Goal: Transaction & Acquisition: Purchase product/service

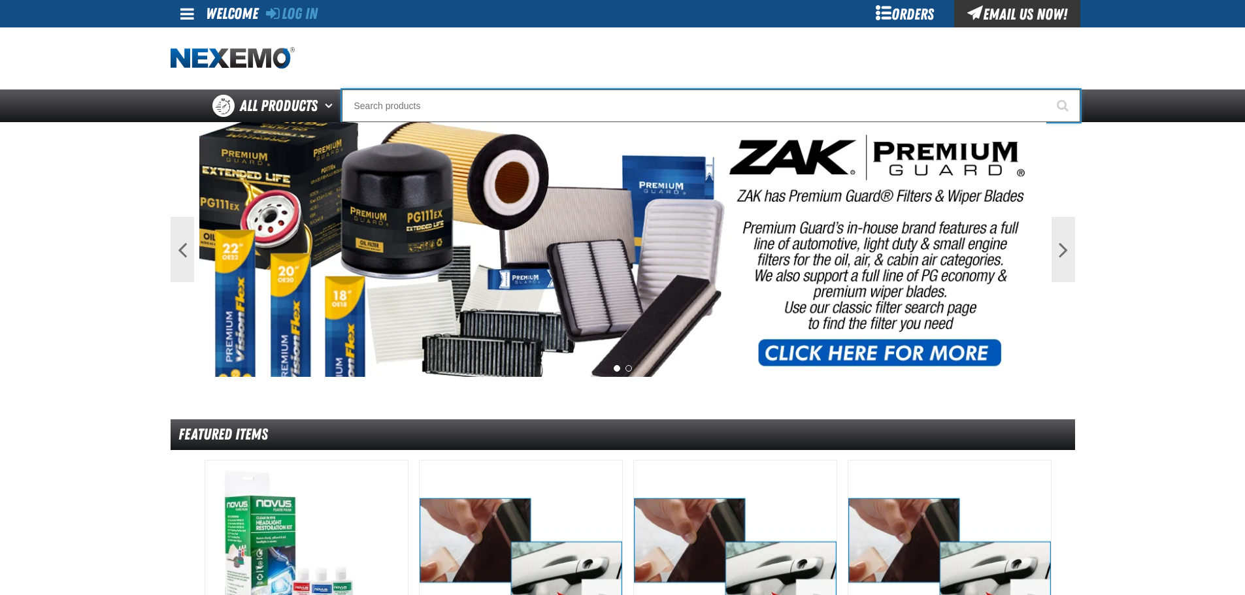
click at [442, 107] on input "Search" at bounding box center [711, 106] width 738 height 33
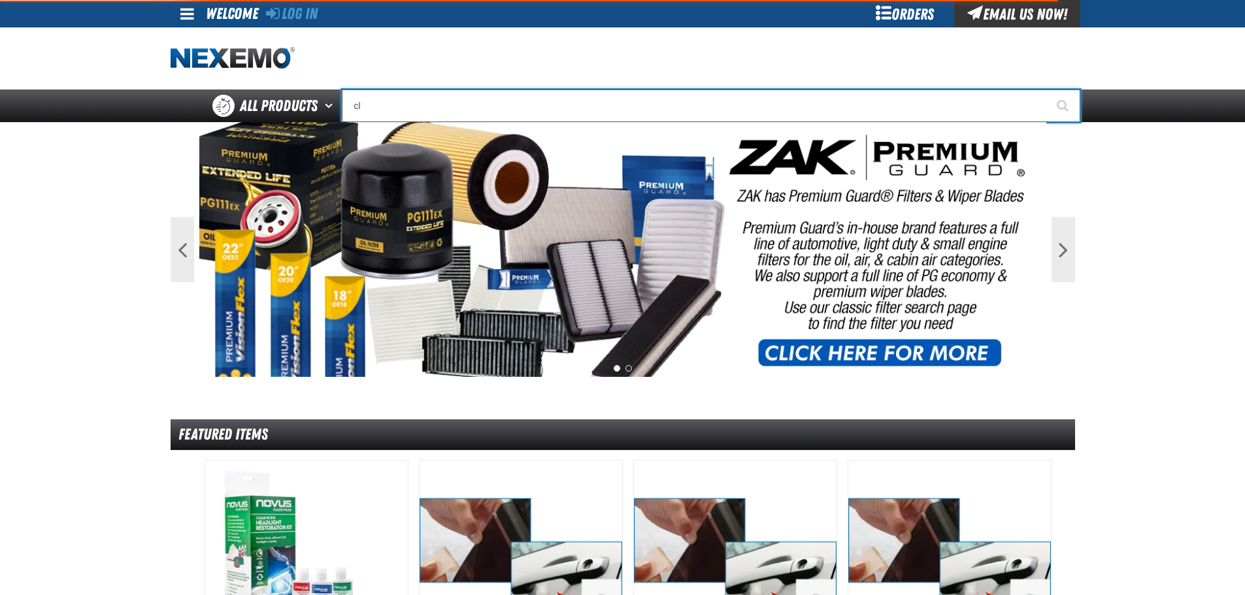
type input "cle"
type input "cleARANCE"
type input "clea"
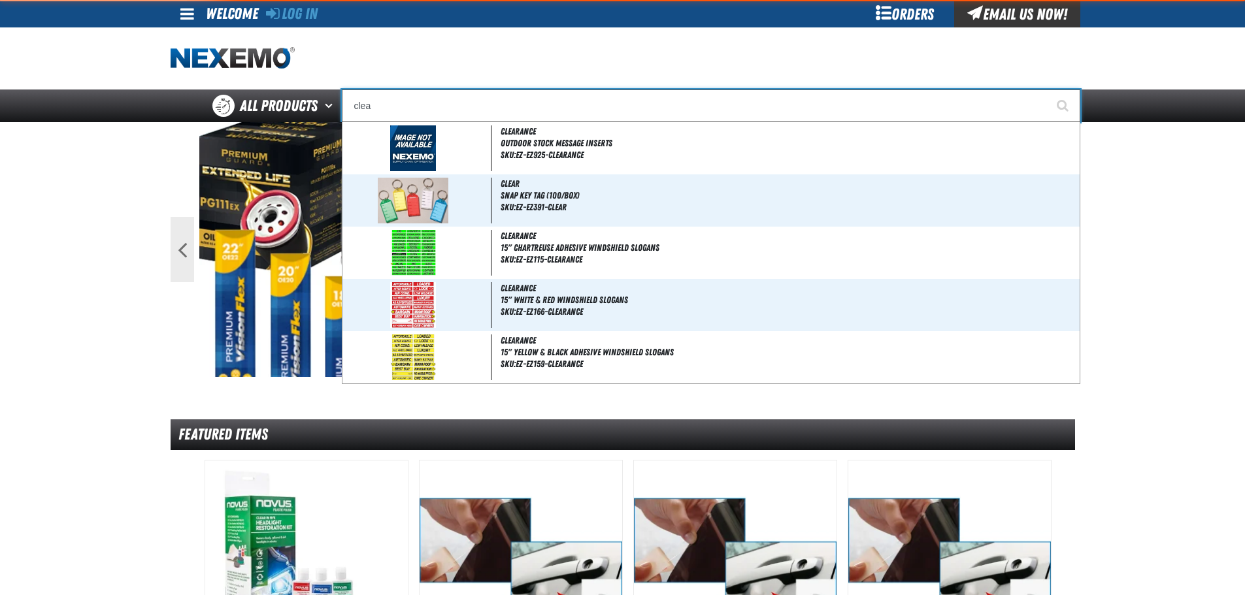
type input "cleaRANCE"
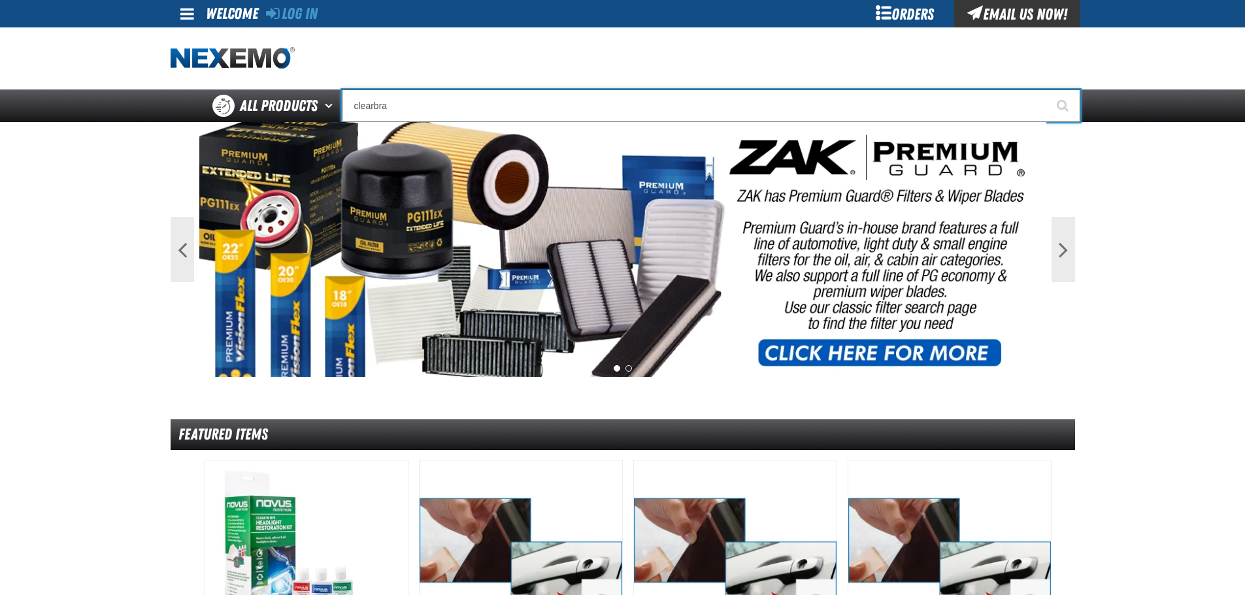
type input "clearbra"
click at [1047, 90] on button "Start Searching" at bounding box center [1063, 106] width 33 height 33
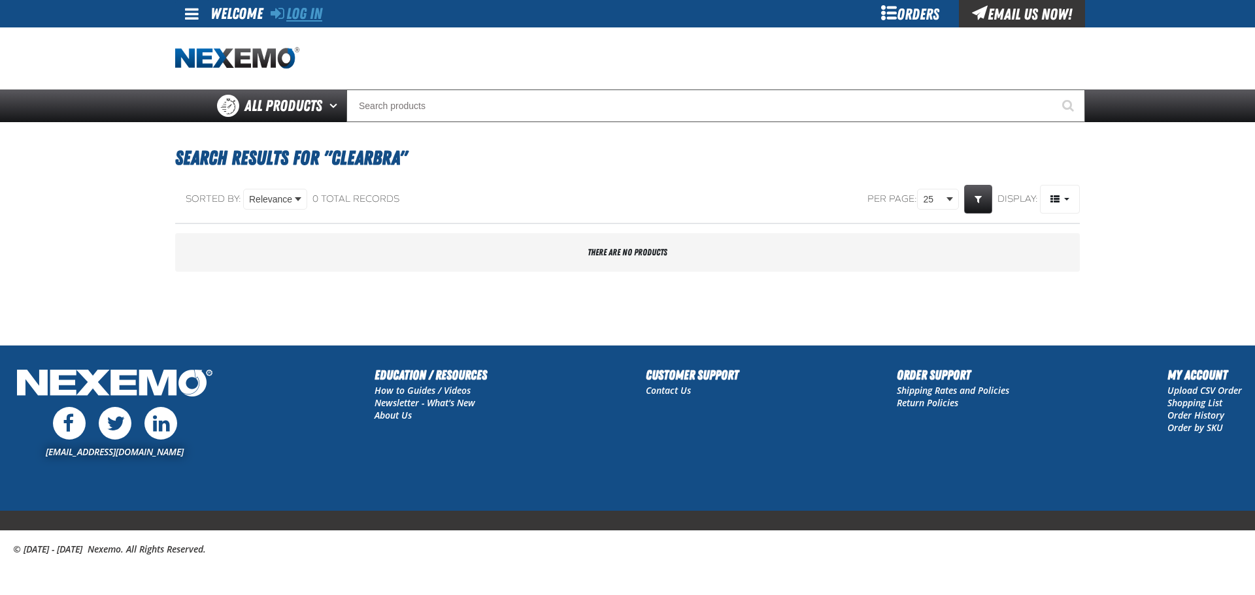
click at [299, 11] on link "Log In" at bounding box center [297, 14] width 52 height 18
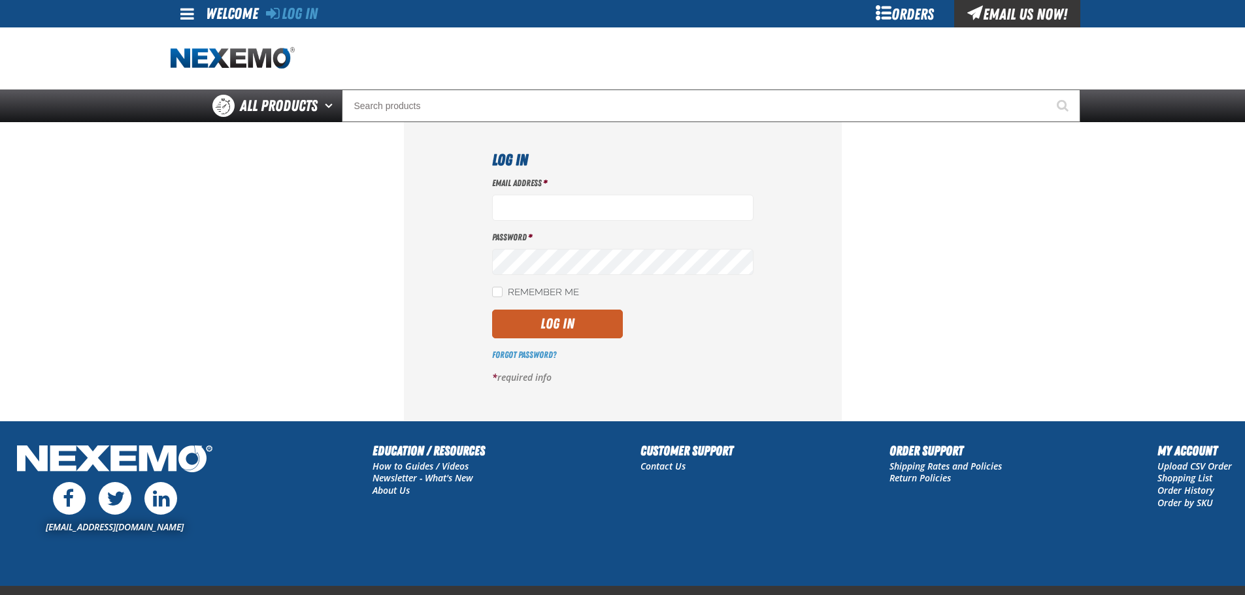
type input "[EMAIL_ADDRESS][DOMAIN_NAME]"
click at [538, 330] on button "Log In" at bounding box center [557, 324] width 131 height 29
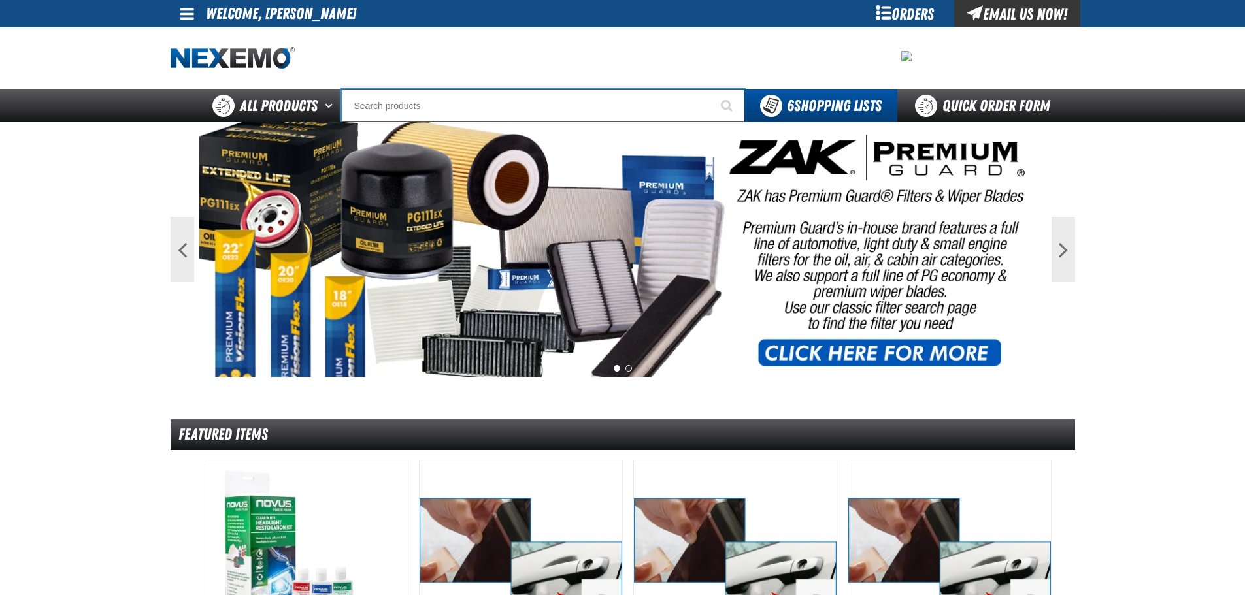
click at [450, 107] on input "Search" at bounding box center [543, 106] width 403 height 33
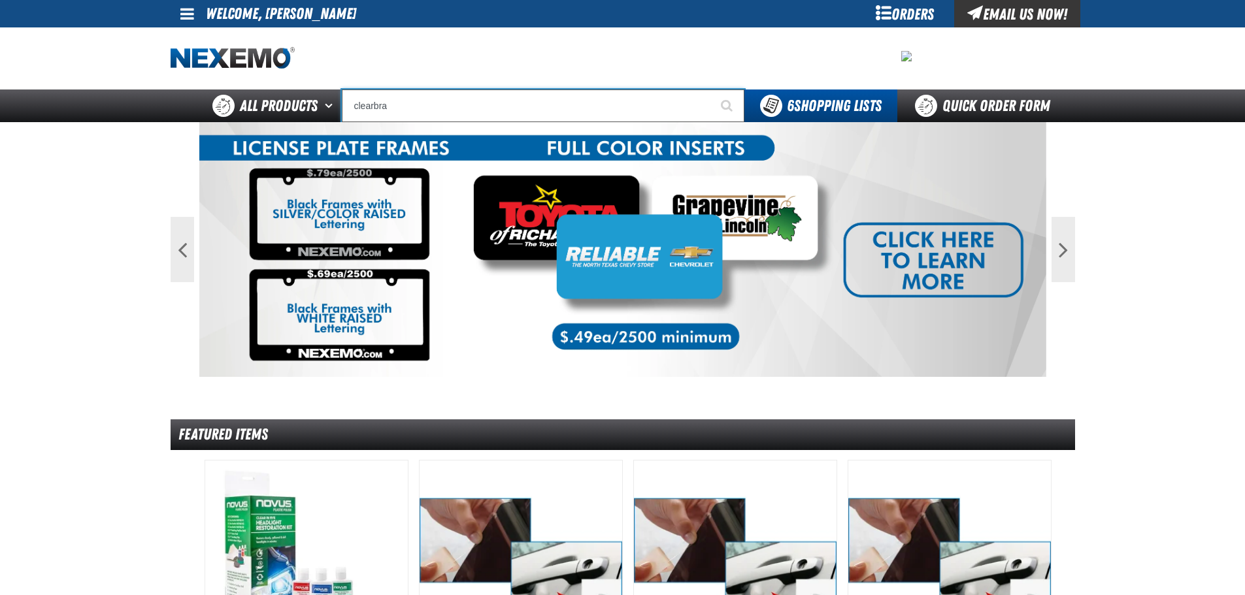
type input "clearbra"
click at [712, 90] on button "Start Searching" at bounding box center [728, 106] width 33 height 33
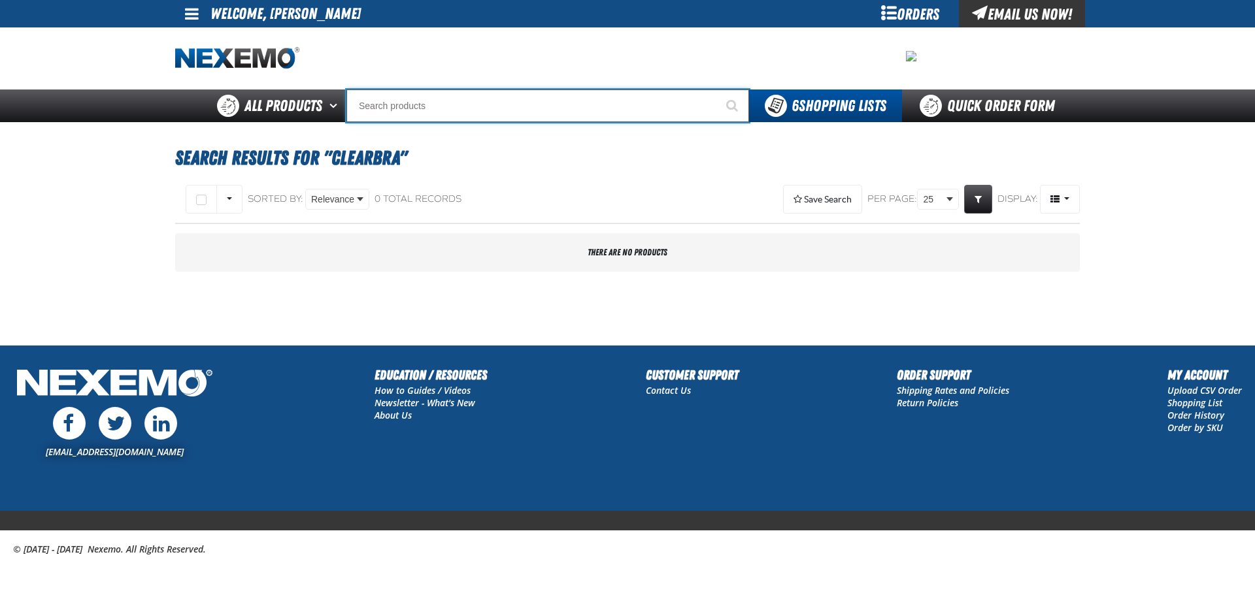
click at [450, 109] on input "Search" at bounding box center [547, 106] width 403 height 33
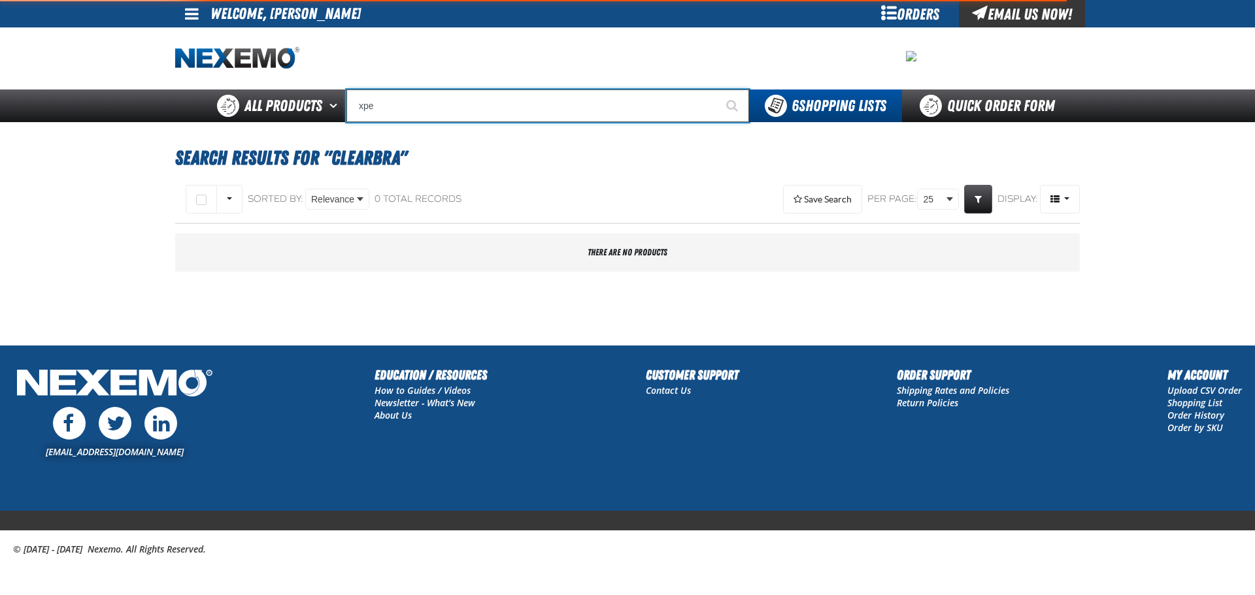
type input "xpel"
type input "xpel EZ-Tint"
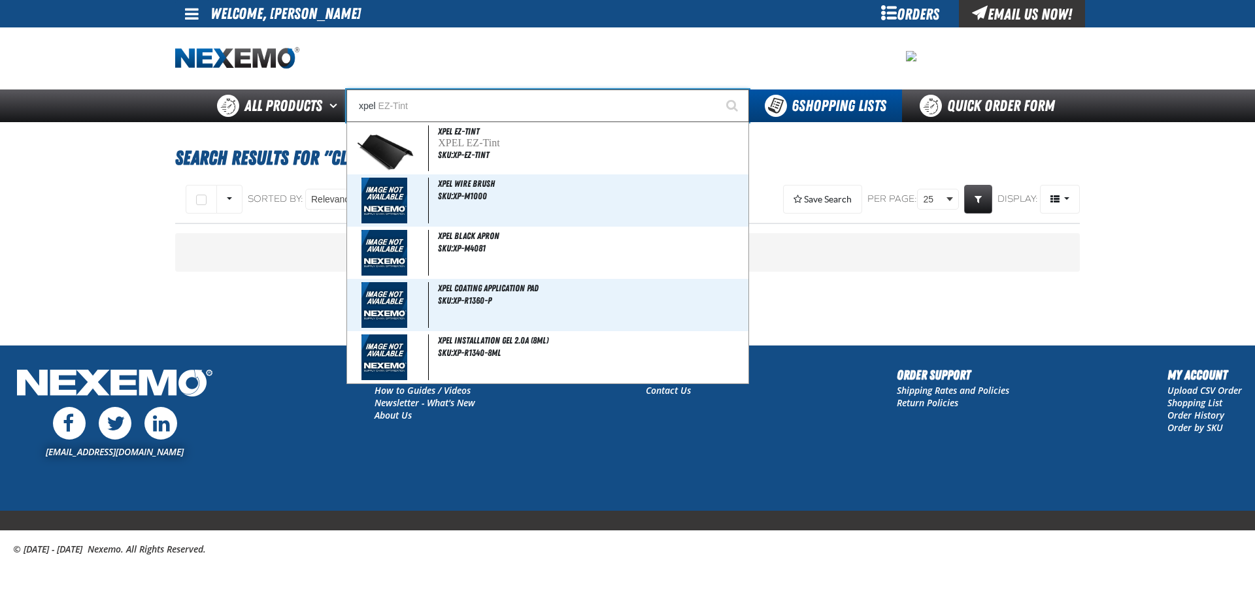
type input "xpel"
click at [716, 90] on button "Start Searching" at bounding box center [732, 106] width 33 height 33
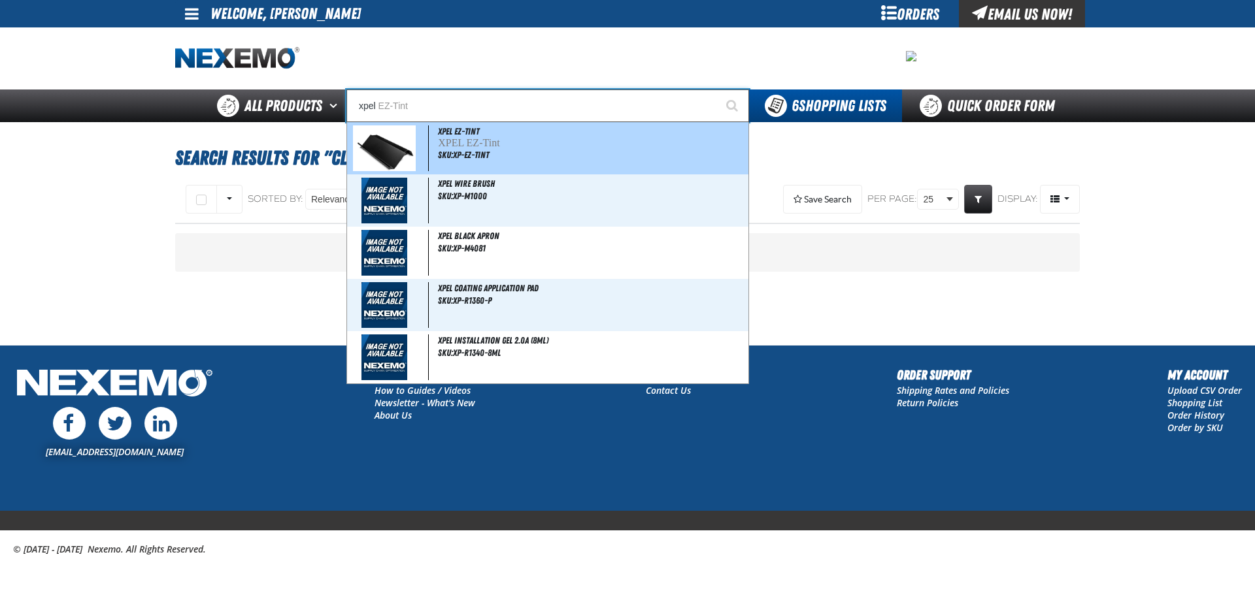
type input "xpel EZ-Tint"
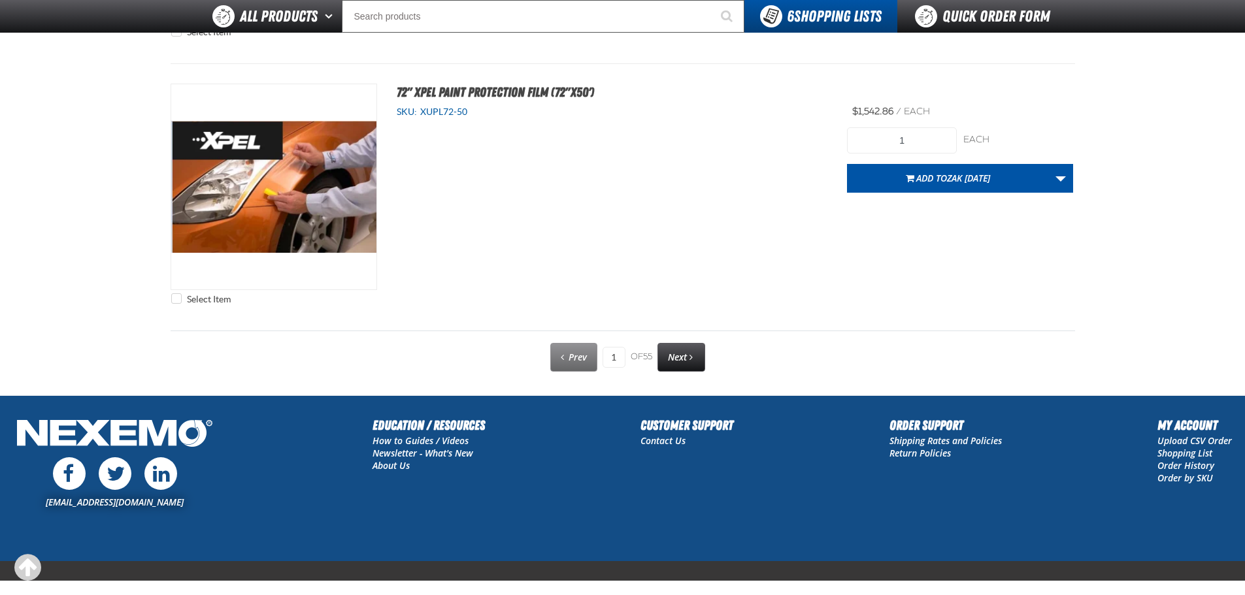
scroll to position [6591, 0]
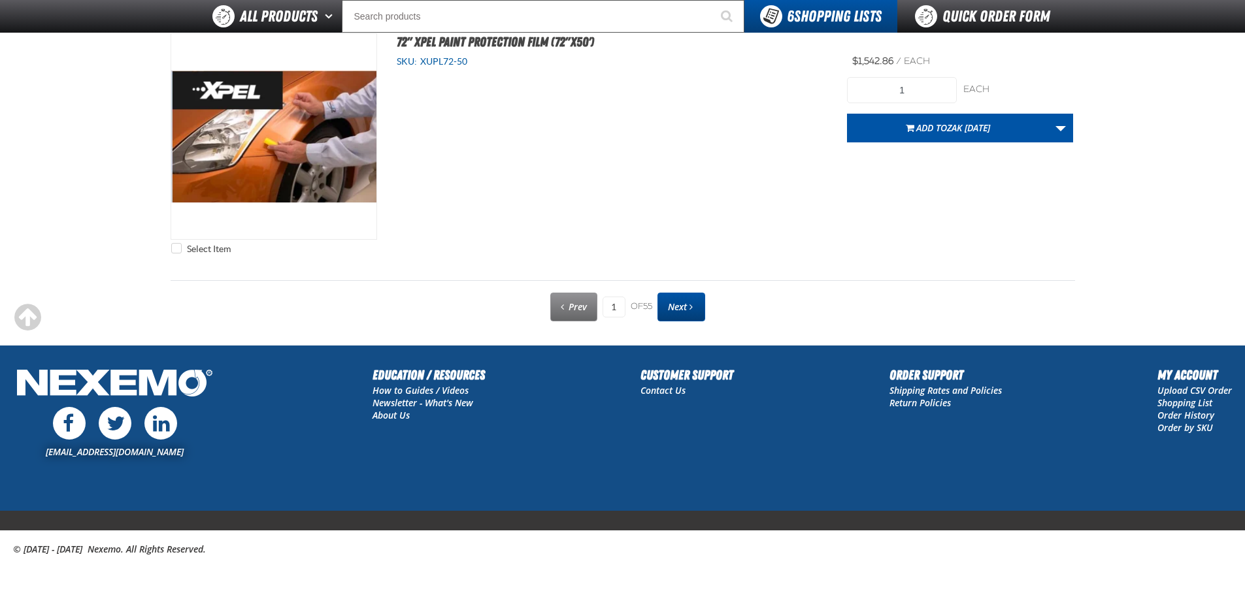
click at [674, 311] on span "Next" at bounding box center [677, 307] width 19 height 12
type input "2"
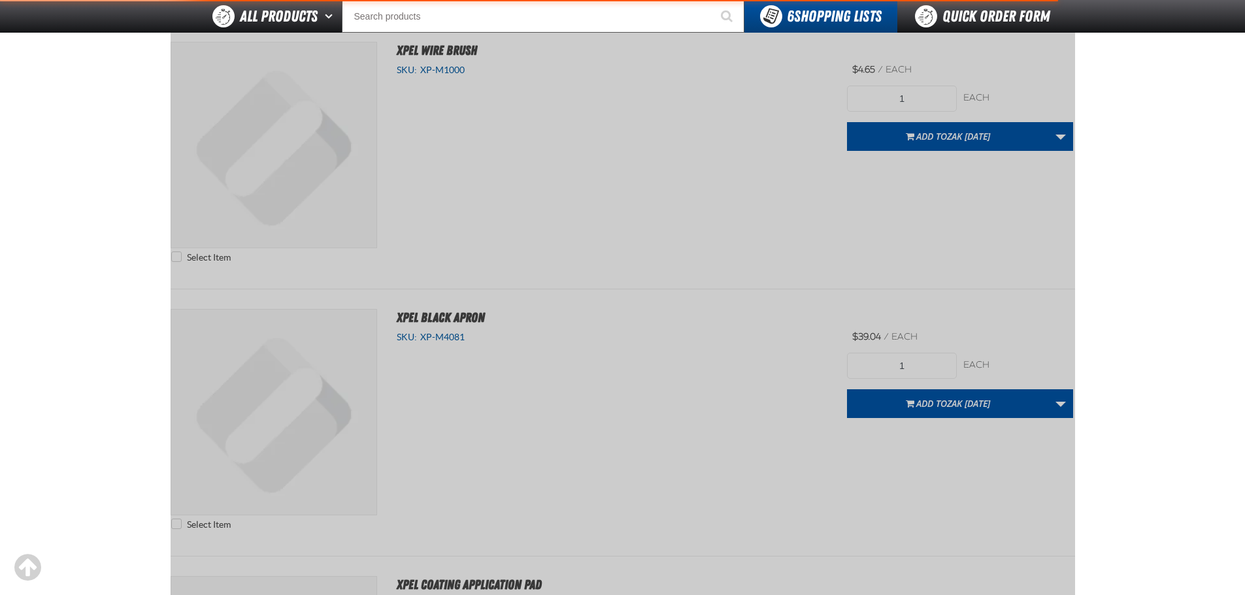
scroll to position [182, 0]
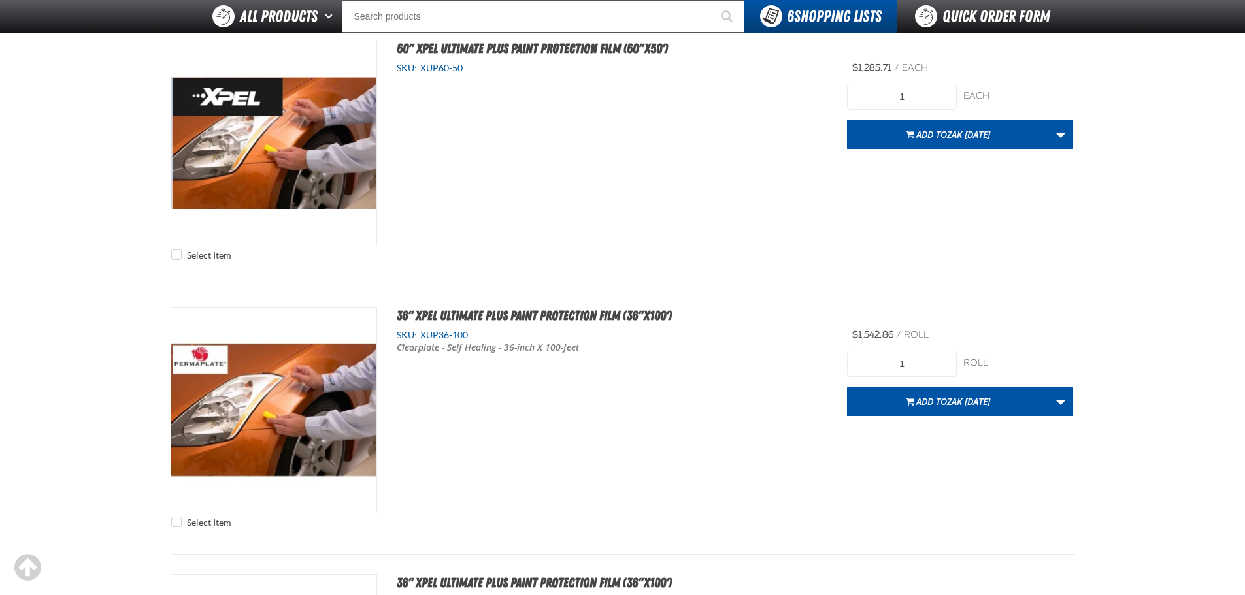
scroll to position [5279, 0]
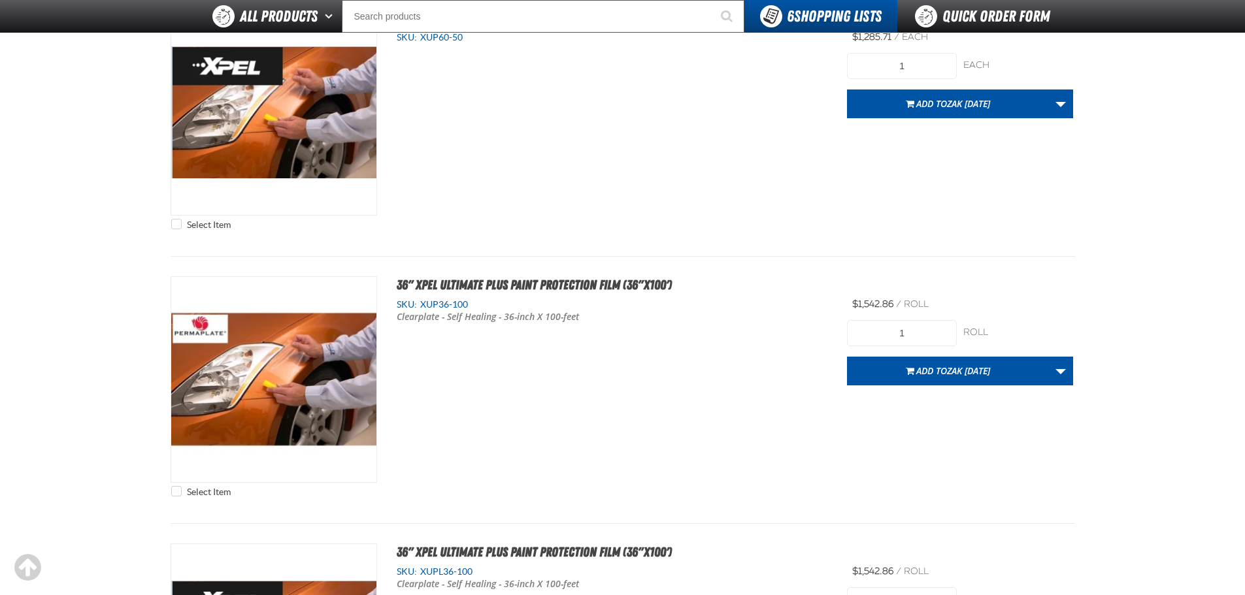
drag, startPoint x: 895, startPoint y: 301, endPoint x: 793, endPoint y: 300, distance: 101.3
click at [793, 300] on div "Select Item 36" XPEL ULTIMATE PLUS Paint Protection Film (36"x100') SKU: XUP36-…" at bounding box center [623, 389] width 904 height 227
click at [672, 408] on div "Select Item 36" XPEL ULTIMATE PLUS Paint Protection Film (36"x100') SKU: XUP36-…" at bounding box center [623, 389] width 904 height 227
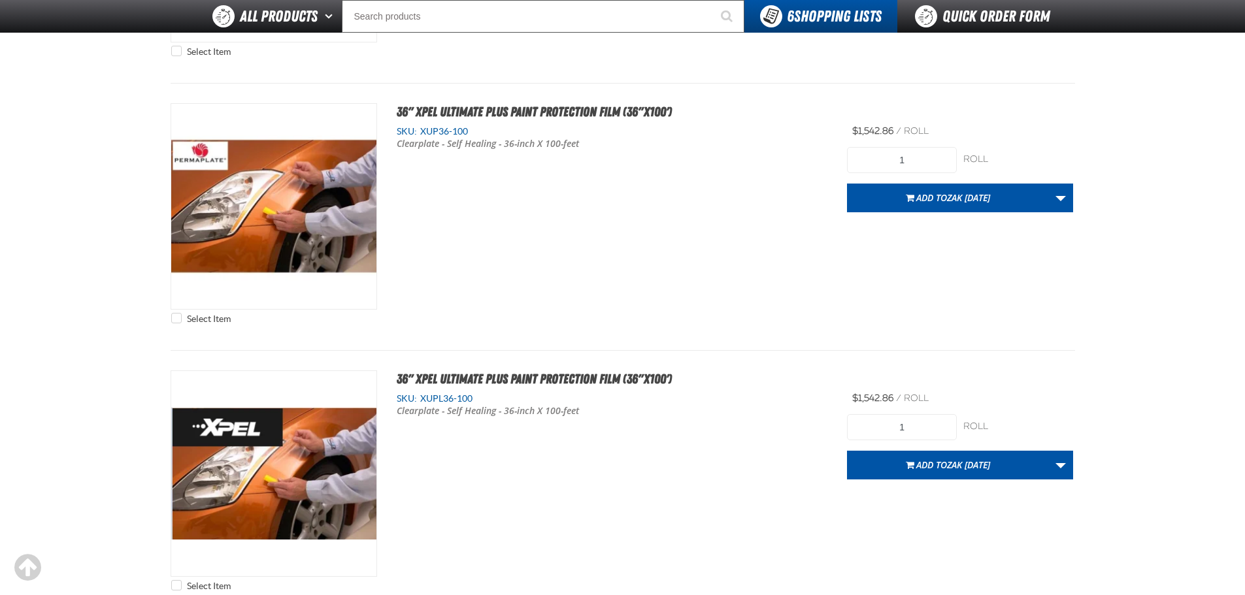
scroll to position [5475, 0]
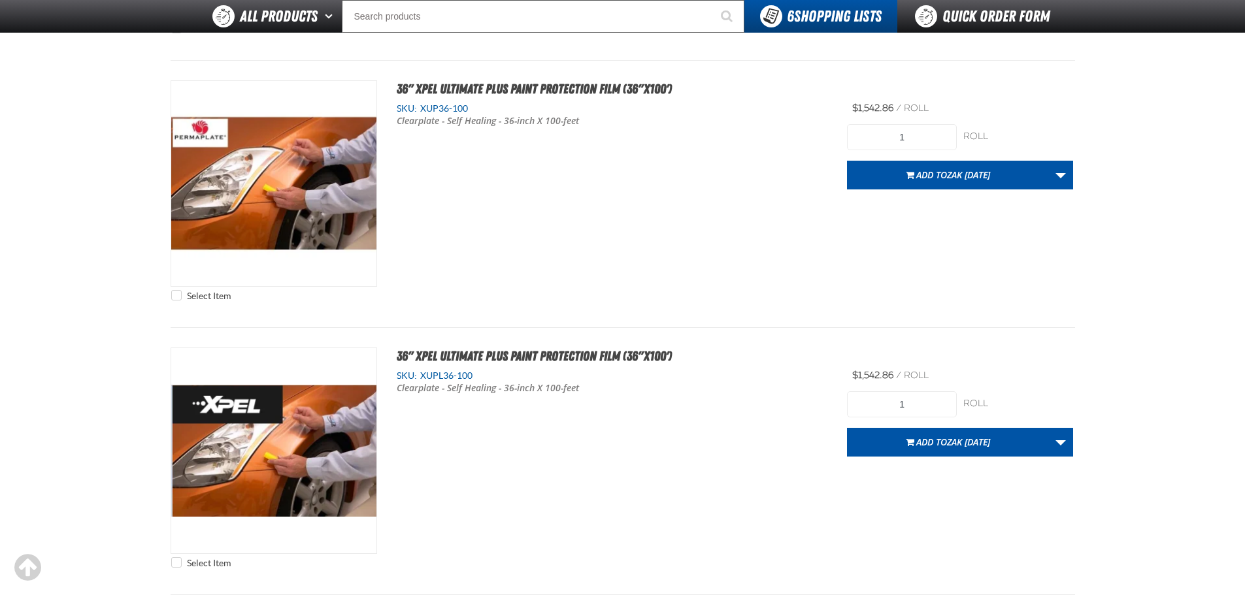
drag, startPoint x: 895, startPoint y: 371, endPoint x: 670, endPoint y: 370, distance: 224.8
click at [670, 370] on div "Select Item 36" XPEL ULTIMATE PLUS Paint Protection Film (36"x100') SKU: XUPL36…" at bounding box center [623, 461] width 904 height 227
click at [928, 330] on div "Select Item 36" XPEL ULTIMATE PLUS Paint Protection Film (36"x100')" at bounding box center [623, 461] width 904 height 267
